Goal: Navigation & Orientation: Find specific page/section

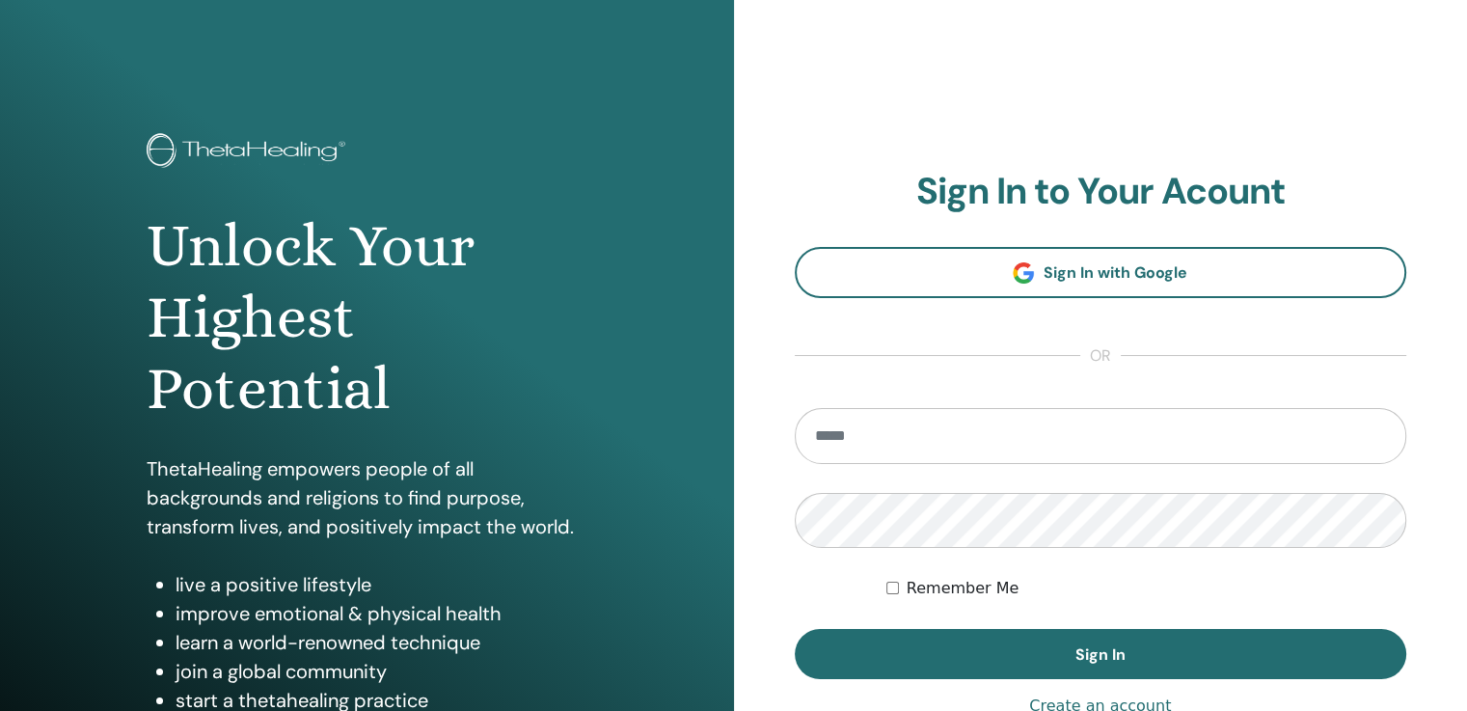
type input "**********"
click at [872, 648] on button "Sign In" at bounding box center [1101, 654] width 612 height 50
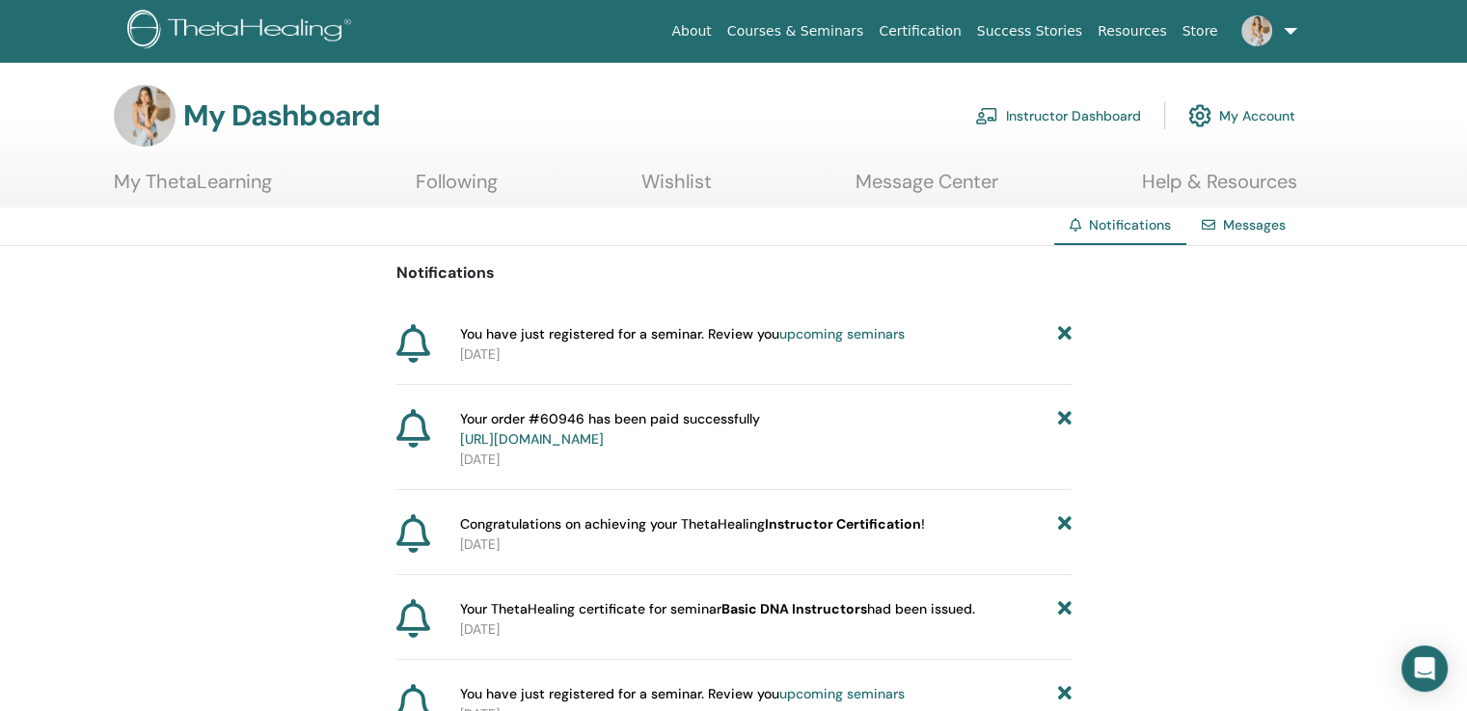
click at [1064, 118] on link "Instructor Dashboard" at bounding box center [1058, 115] width 166 height 42
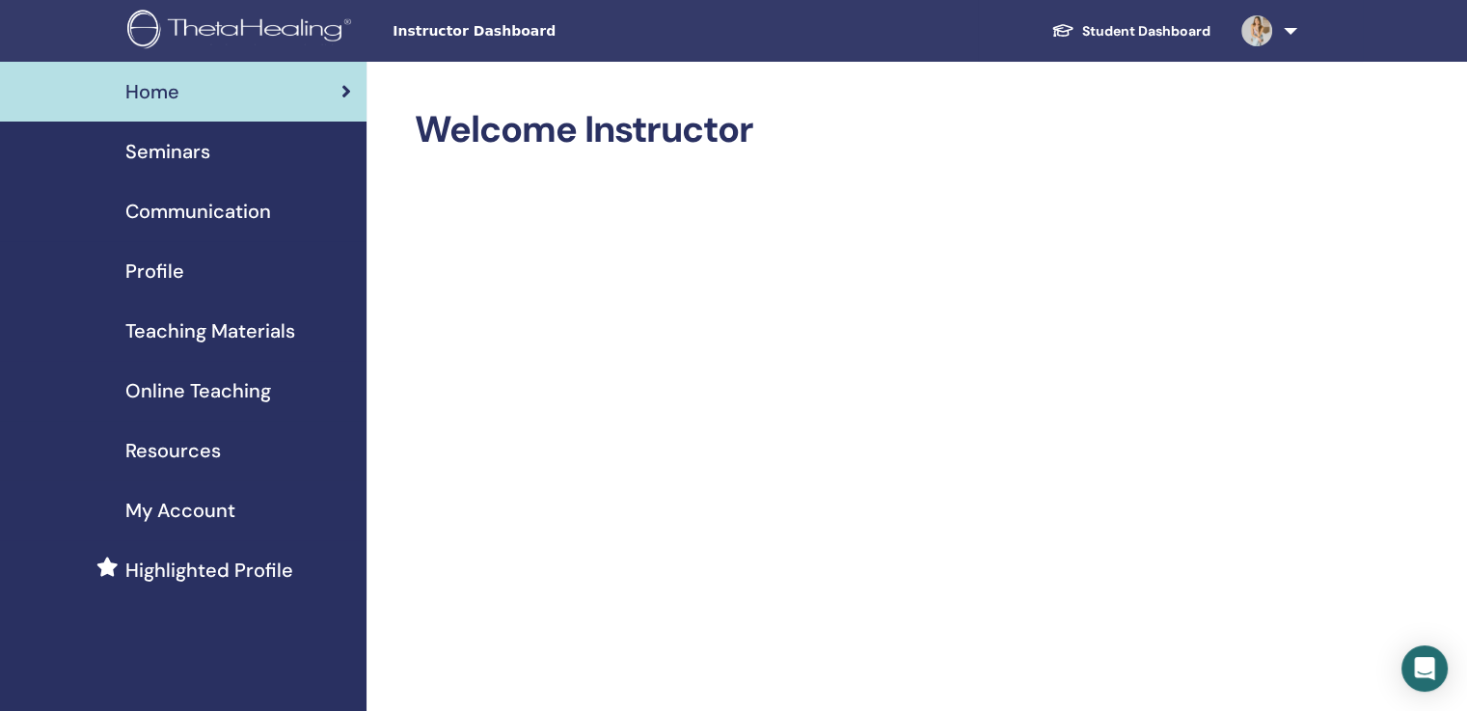
click at [216, 387] on span "Online Teaching" at bounding box center [198, 390] width 146 height 29
